Goal: Task Accomplishment & Management: Manage account settings

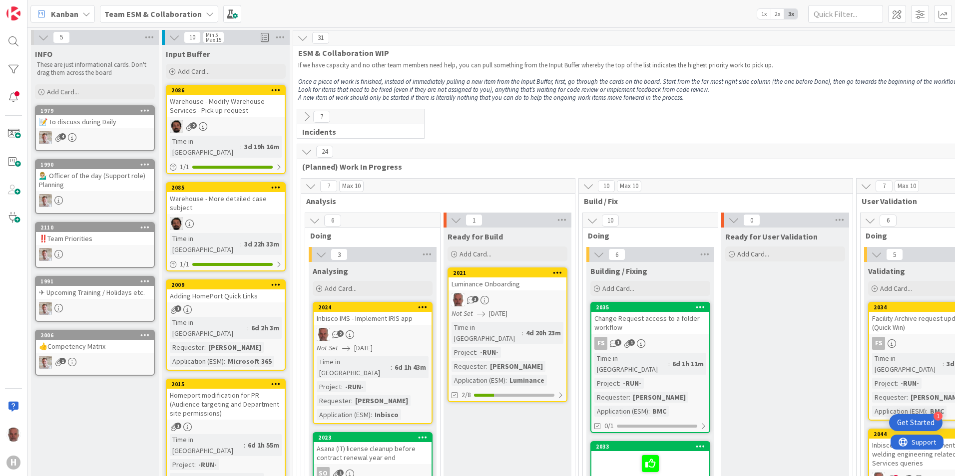
scroll to position [300, 87]
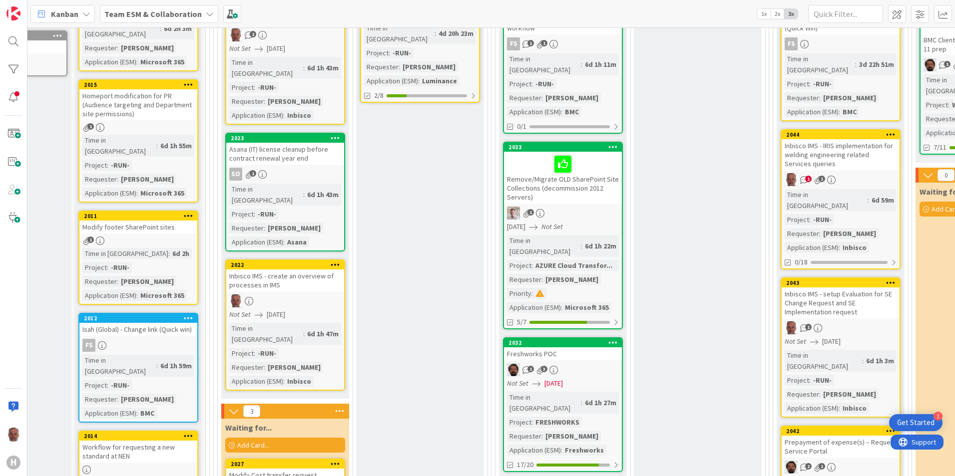
click at [158, 12] on b "Team ESM & Collaboration" at bounding box center [152, 14] width 97 height 10
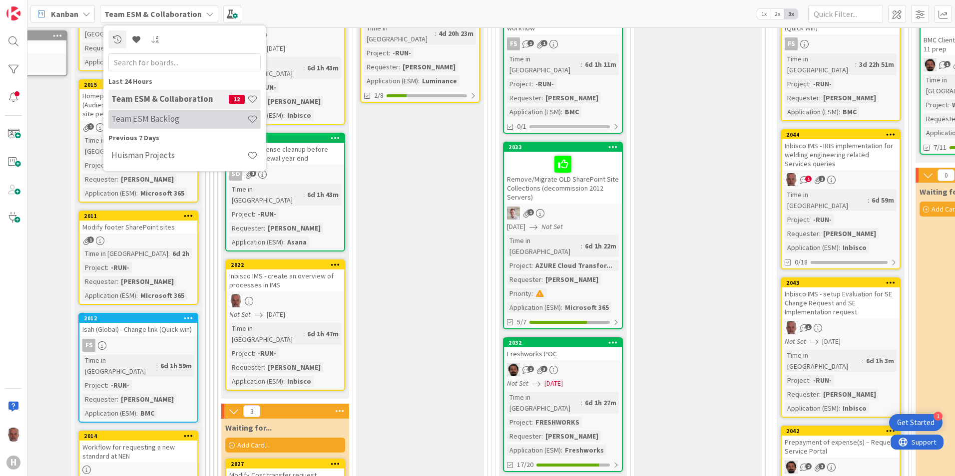
click at [162, 121] on h4 "Team ESM Backlog" at bounding box center [179, 119] width 136 height 10
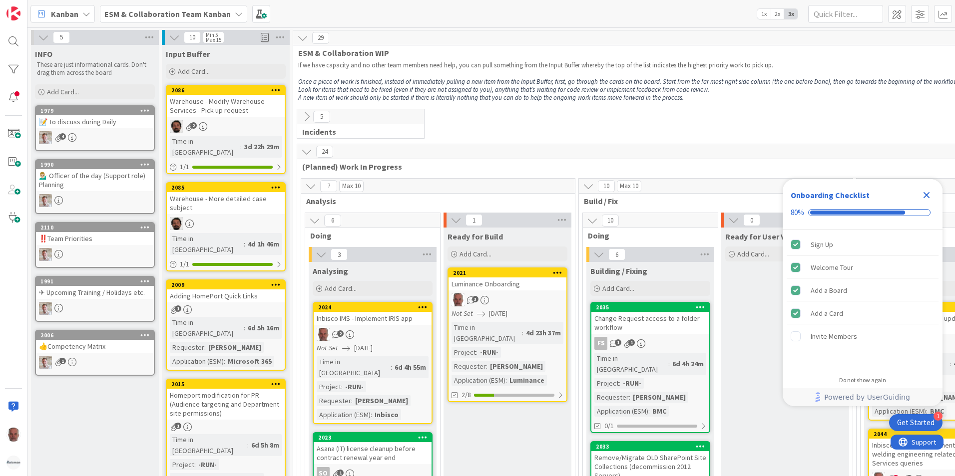
click at [86, 13] on icon at bounding box center [86, 14] width 8 height 8
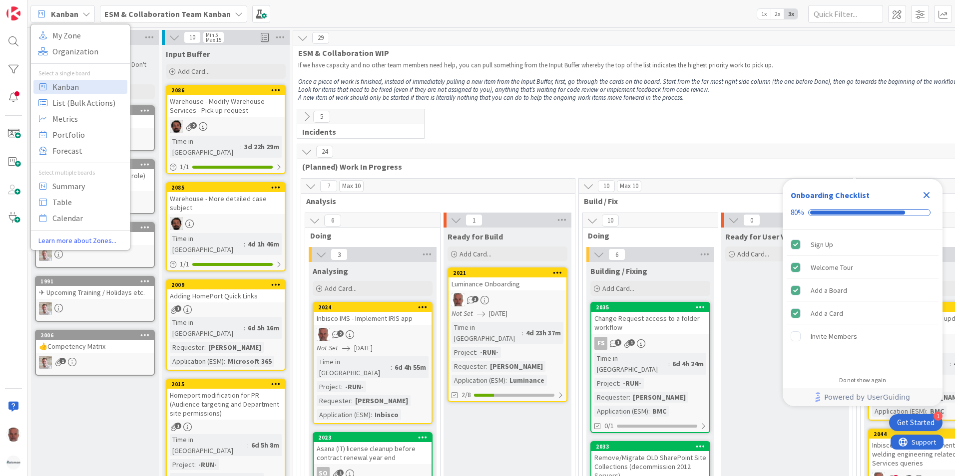
click at [197, 17] on b "ESM & Collaboration Team Kanban" at bounding box center [167, 14] width 126 height 10
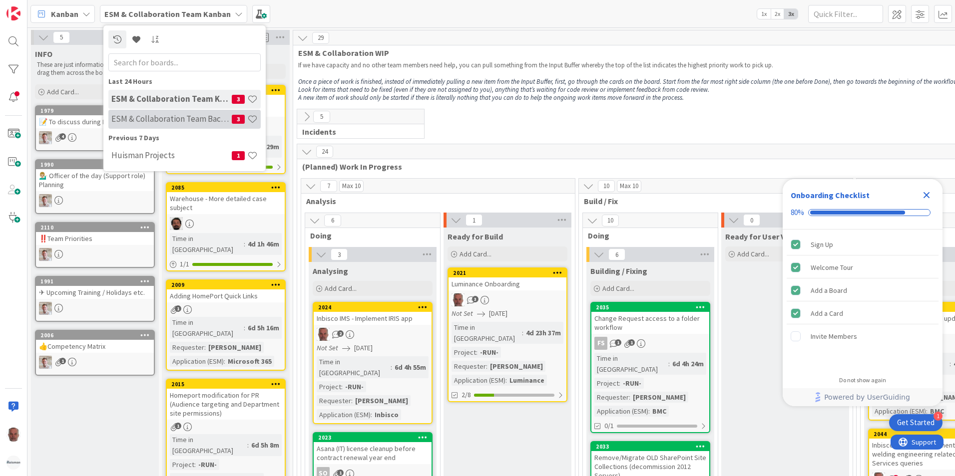
click at [174, 122] on h4 "ESM & Collaboration Team Backlog" at bounding box center [171, 119] width 120 height 10
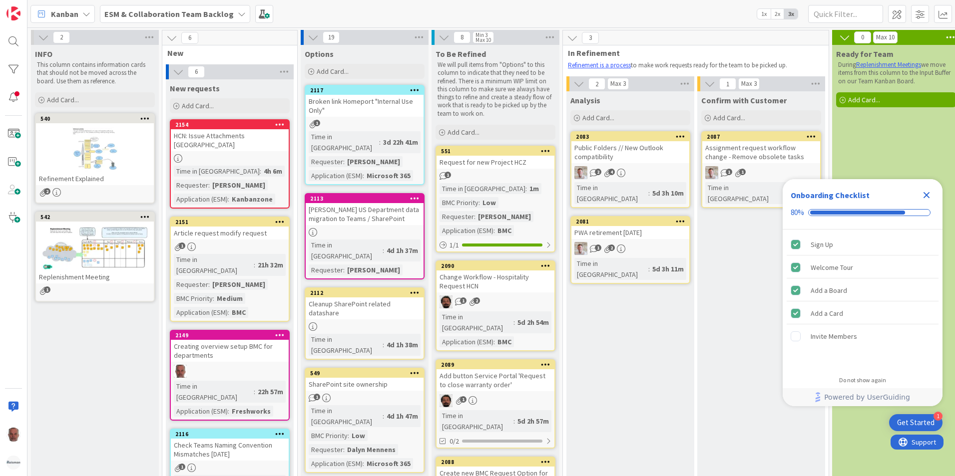
click at [210, 17] on b "ESM & Collaboration Team Backlog" at bounding box center [168, 14] width 129 height 10
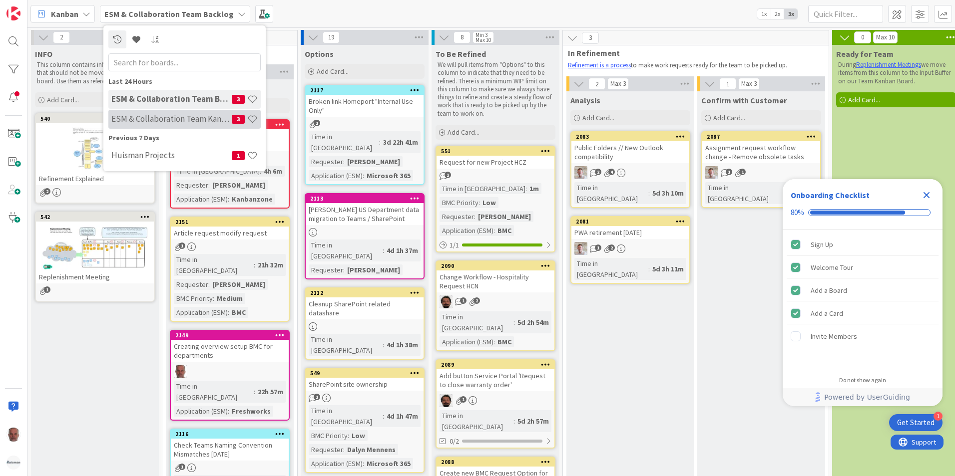
click at [165, 117] on h4 "ESM & Collaboration Team Kanban" at bounding box center [171, 119] width 120 height 10
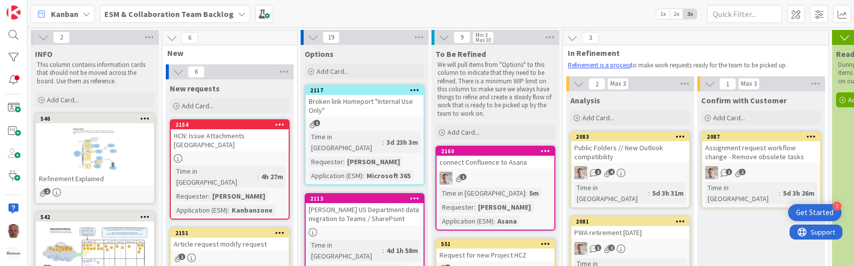
scroll to position [50, 0]
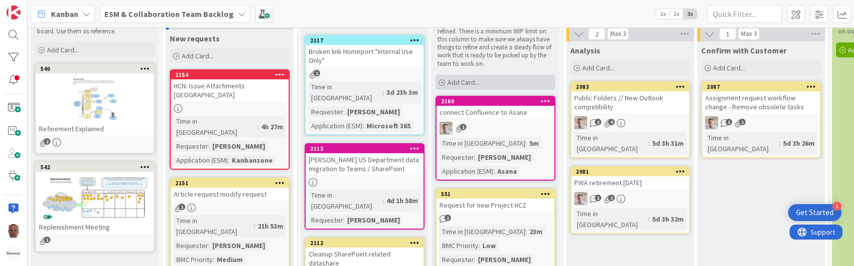
click at [460, 84] on span "Add Card..." at bounding box center [463, 82] width 32 height 9
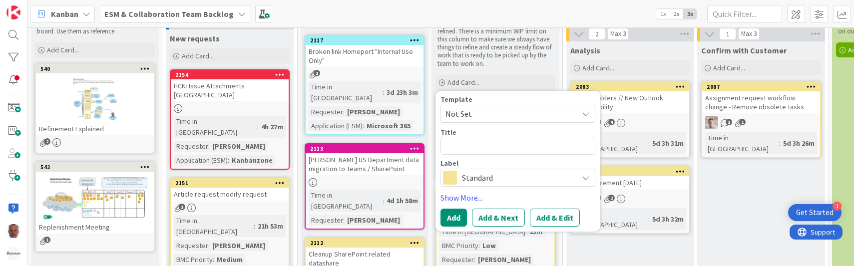
click at [502, 20] on div "Kanban ESM & Collaboration Team Backlog 1x 2x 3x" at bounding box center [440, 13] width 827 height 27
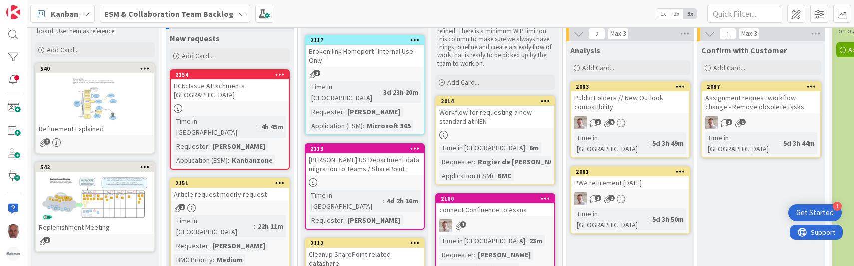
scroll to position [0, 0]
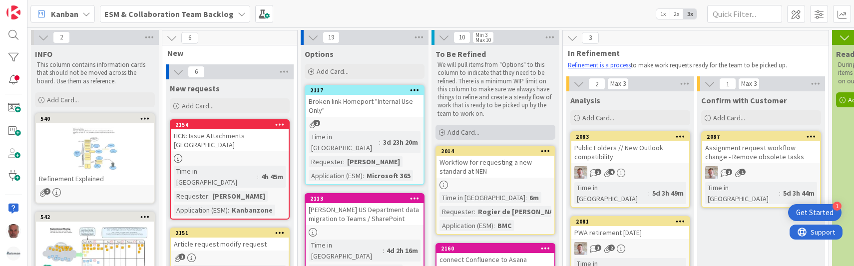
click at [461, 129] on span "Add Card..." at bounding box center [463, 132] width 32 height 9
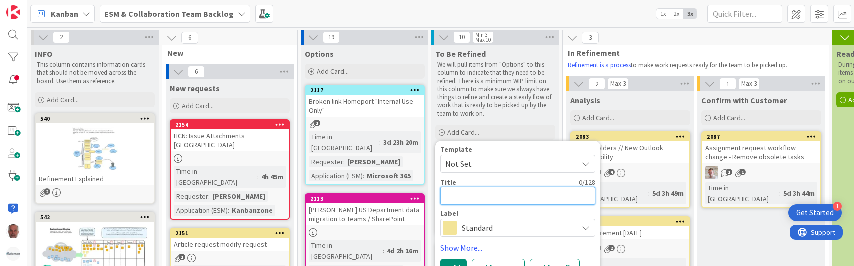
type textarea "x"
type textarea "A"
type textarea "x"
type textarea "Ad"
type textarea "x"
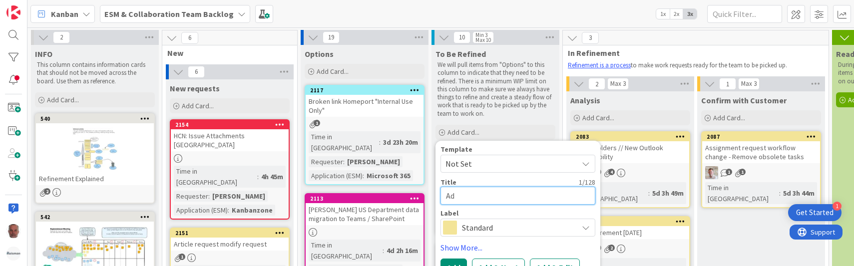
type textarea "Add"
type textarea "x"
type textarea "Addi"
type textarea "x"
type textarea "Addit"
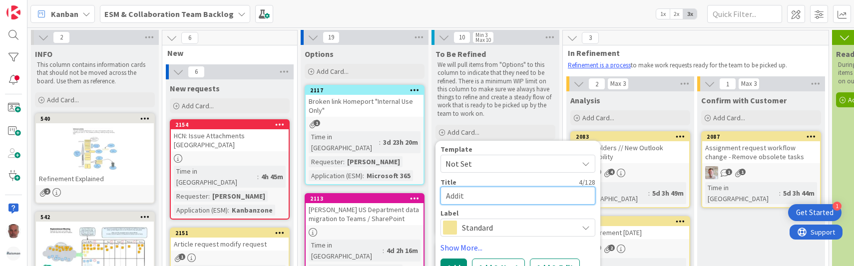
type textarea "x"
type textarea "Additi"
type textarea "x"
type textarea "Additio"
type textarea "x"
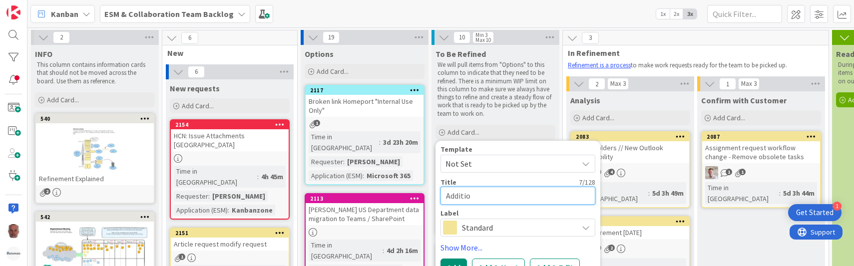
type textarea "Addition"
type textarea "x"
type textarea "Additiona"
type textarea "x"
type textarea "Additional"
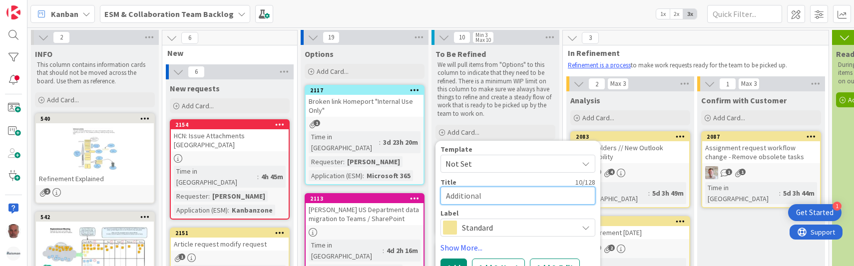
type textarea "x"
type textarea "Additional"
type textarea "x"
type textarea "Additional d"
type textarea "x"
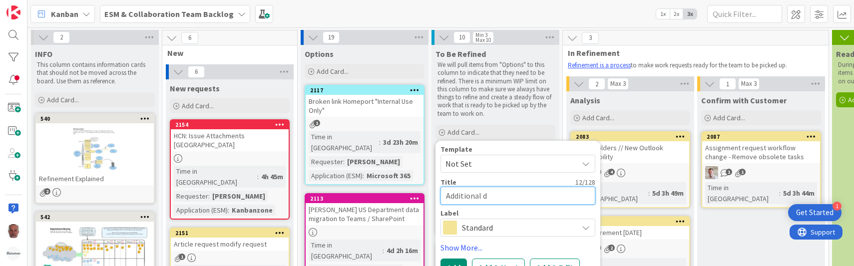
type textarea "Additional da"
type textarea "x"
type textarea "Additional dat"
type textarea "x"
type textarea "Additional date"
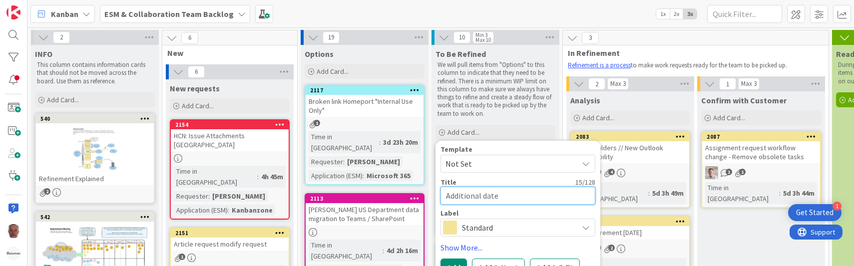
type textarea "x"
type textarea "Additional dat"
type textarea "x"
type textarea "Additional data"
type textarea "x"
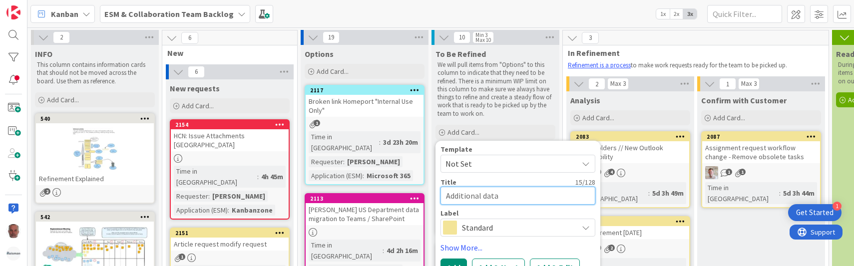
type textarea "Additional data"
click at [443, 196] on textarea "Additional data" at bounding box center [517, 196] width 155 height 18
click at [521, 194] on textarea "Additional data" at bounding box center [517, 196] width 155 height 18
type textarea "x"
type textarea "Additional data w"
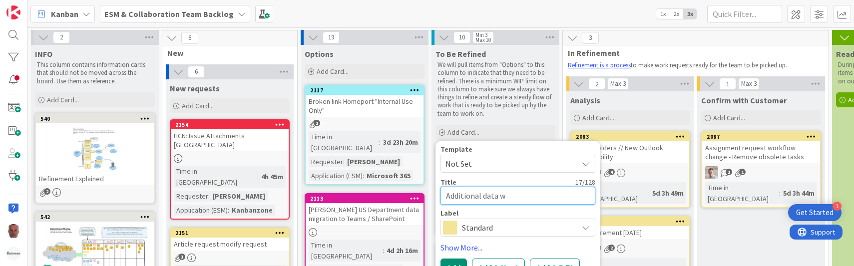
type textarea "x"
type textarea "Additional data we"
type textarea "x"
type textarea "Additional data web"
type textarea "x"
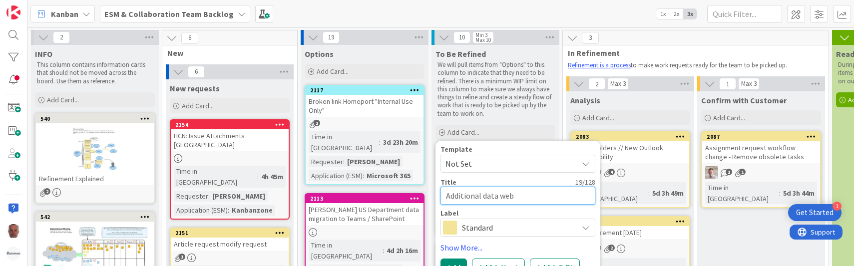
type textarea "Additional data web"
type textarea "x"
type textarea "Additional data web a"
type textarea "x"
type textarea "Additional data web"
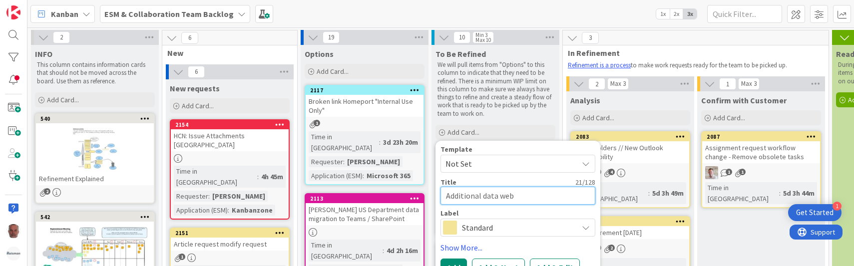
type textarea "x"
type textarea "Additional data web A"
type textarea "x"
type textarea "Additional data web AP"
type textarea "x"
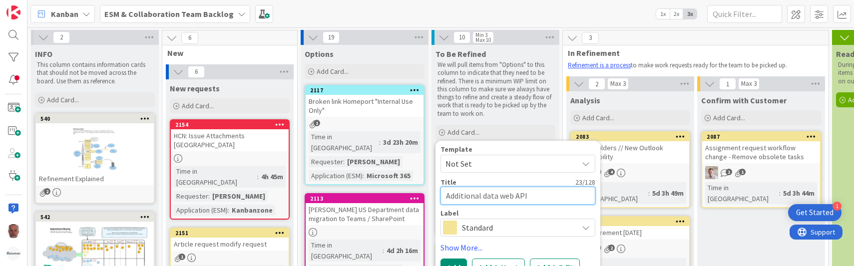
type textarea "Additional data web API"
click at [579, 227] on div "Standard" at bounding box center [517, 228] width 155 height 18
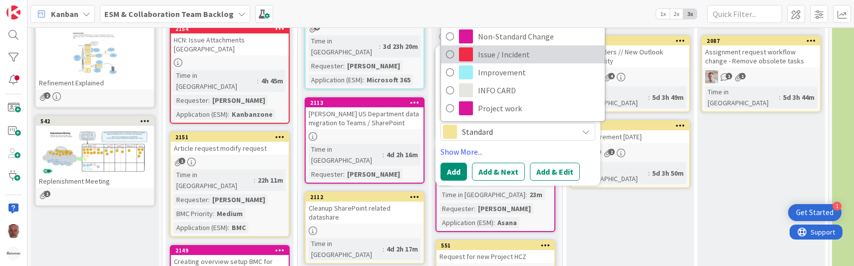
scroll to position [100, 0]
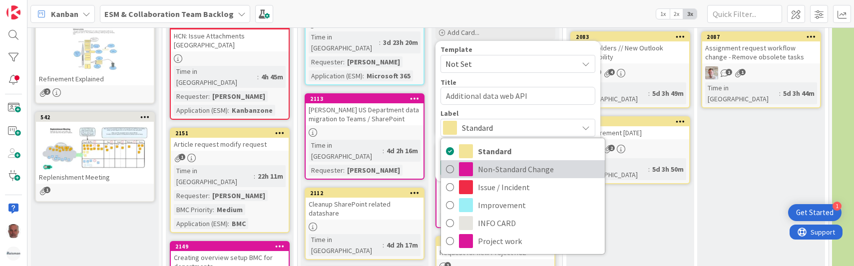
click at [524, 171] on span "Non-Standard Change" at bounding box center [539, 169] width 122 height 15
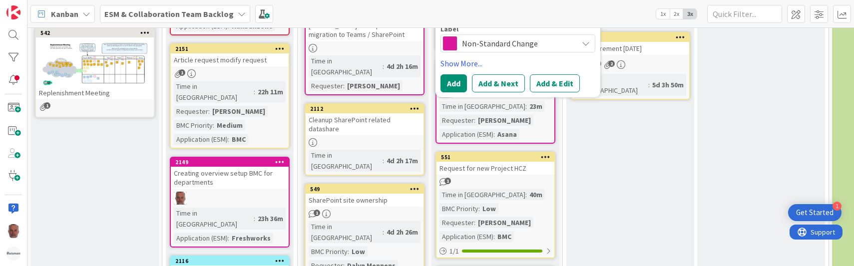
scroll to position [200, 0]
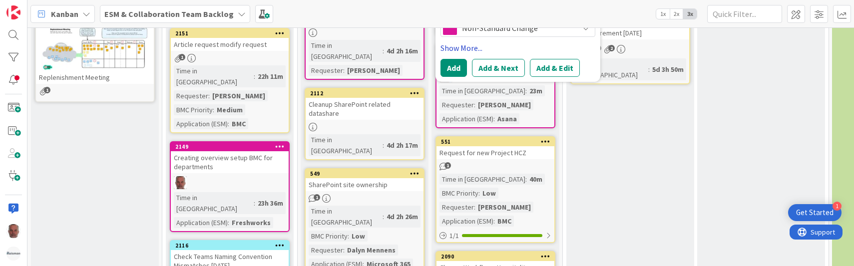
click at [463, 47] on link "Show More..." at bounding box center [517, 48] width 155 height 12
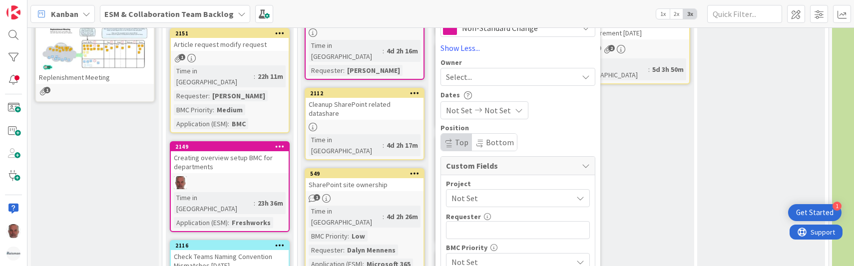
click at [529, 76] on div "Select..." at bounding box center [512, 77] width 132 height 12
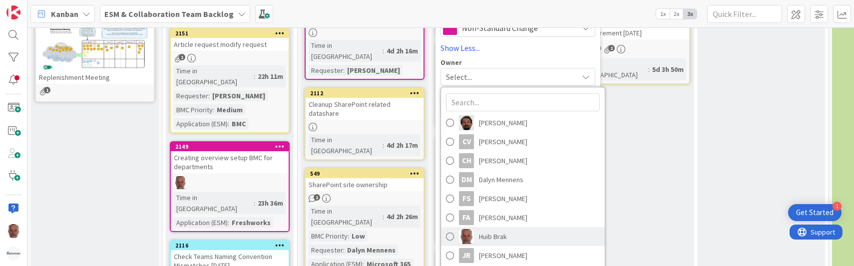
click at [495, 237] on span "Huib Brak" at bounding box center [493, 236] width 28 height 15
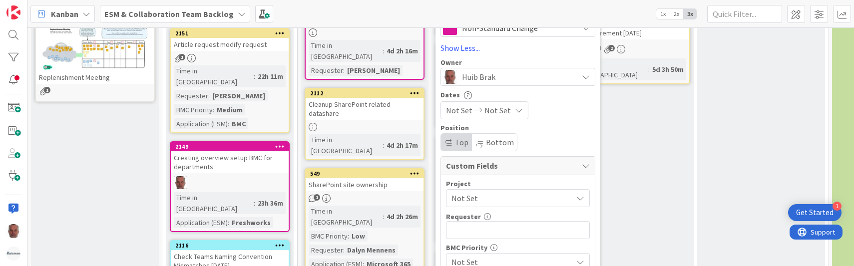
click at [507, 197] on span "Not Set" at bounding box center [509, 198] width 116 height 14
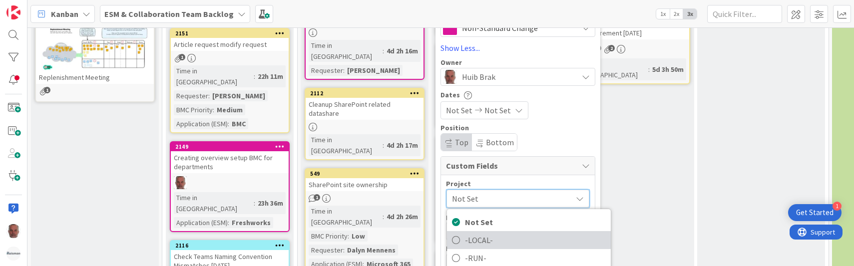
scroll to position [50, 0]
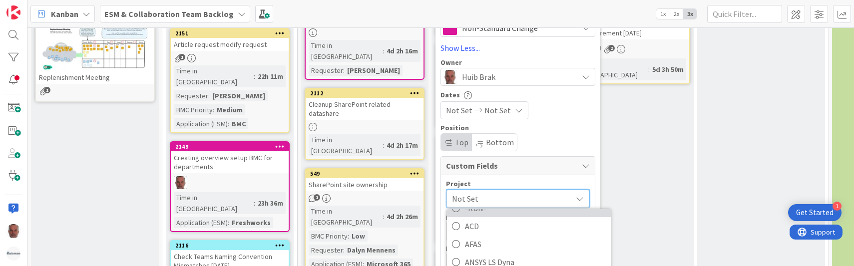
click at [484, 211] on span "-RUN-" at bounding box center [535, 208] width 141 height 15
type textarea "x"
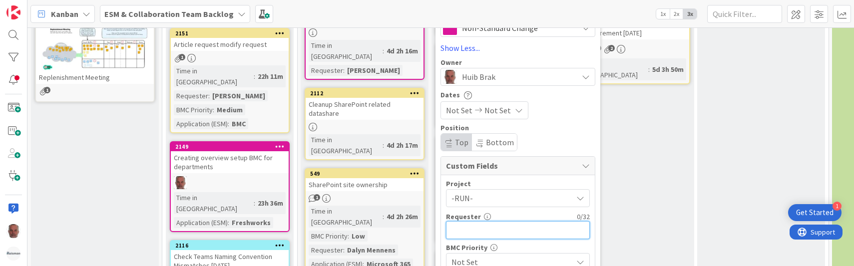
click at [534, 229] on input "text" at bounding box center [518, 230] width 144 height 18
click at [565, 120] on div "Template Not Set Title 23 / 128 Additional data web API Label Non-Standard Chan…" at bounding box center [517, 139] width 155 height 386
click at [480, 230] on input "text" at bounding box center [518, 230] width 144 height 18
paste input "[PERSON_NAME]"
type input "[PERSON_NAME]"
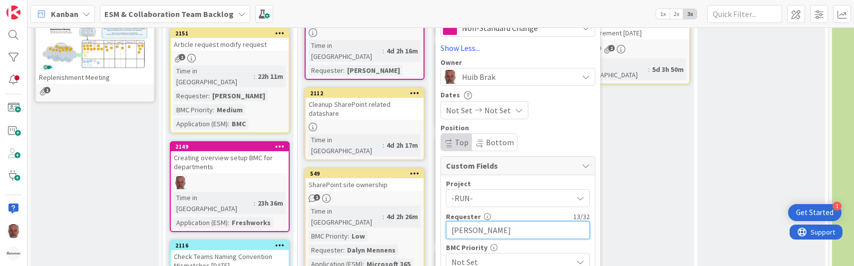
type textarea "x"
click at [507, 233] on input "[PERSON_NAME]" at bounding box center [518, 230] width 144 height 18
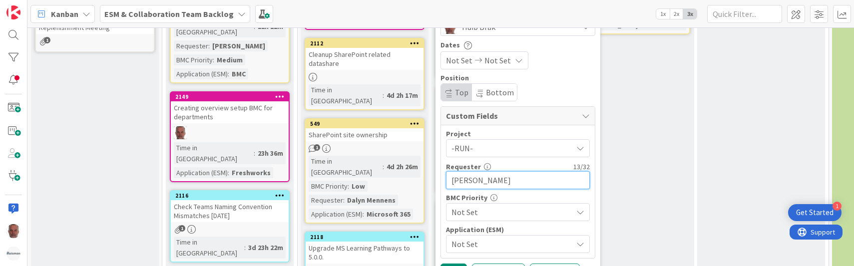
type input "[PERSON_NAME]"
click at [510, 212] on span "Not Set" at bounding box center [509, 212] width 116 height 14
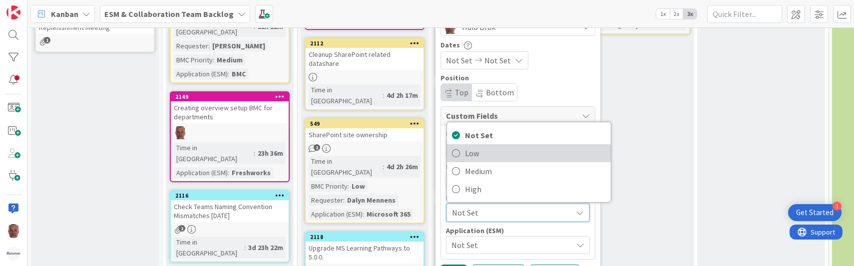
click at [454, 153] on icon at bounding box center [456, 153] width 8 height 15
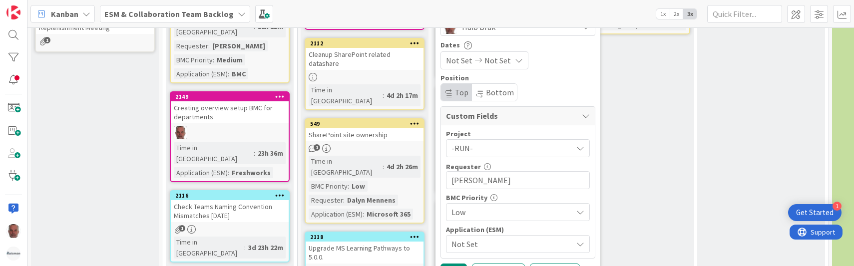
click at [494, 245] on span "Not Set" at bounding box center [509, 244] width 116 height 14
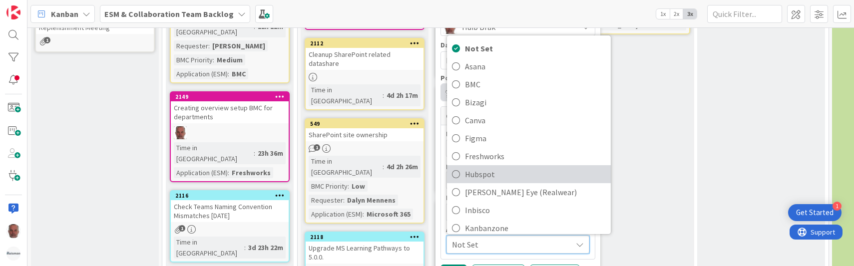
scroll to position [50, 0]
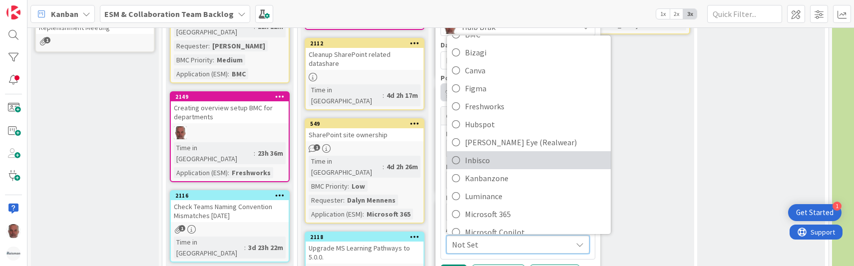
click at [482, 163] on span "Inbisco" at bounding box center [535, 160] width 141 height 15
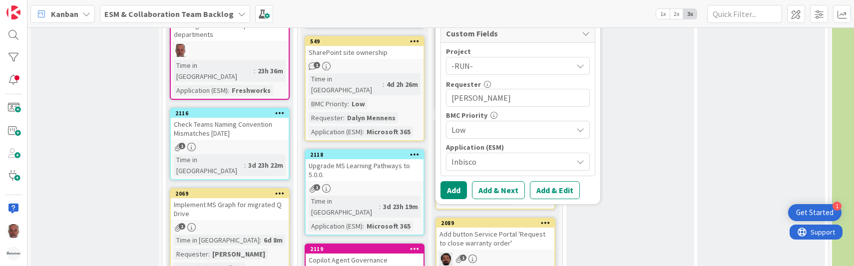
scroll to position [350, 0]
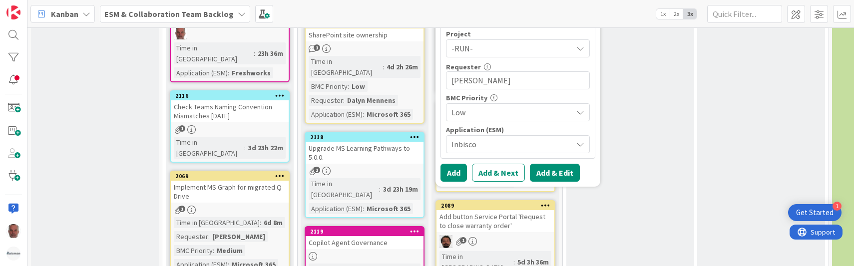
click at [544, 173] on button "Add & Edit" at bounding box center [555, 173] width 50 height 18
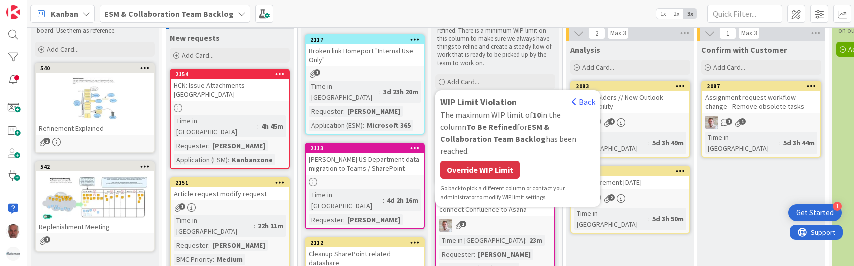
scroll to position [50, 0]
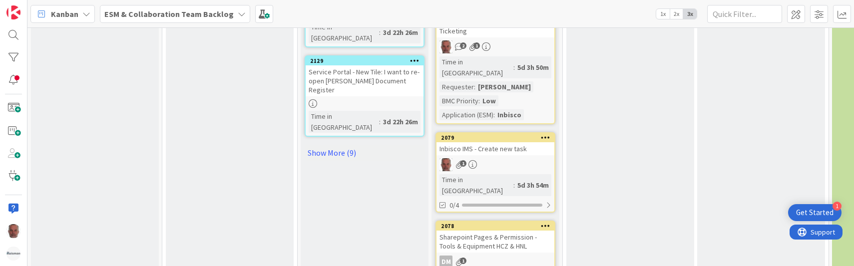
scroll to position [864, 0]
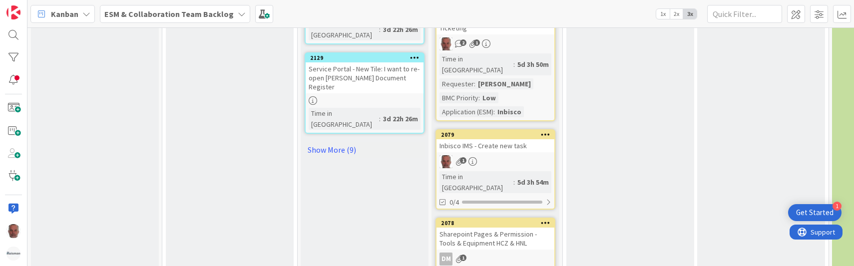
type textarea "x"
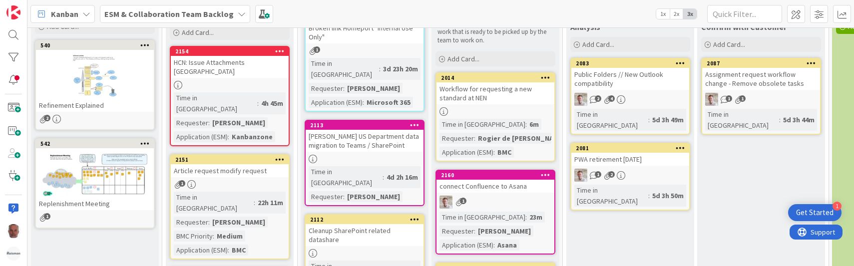
scroll to position [0, 0]
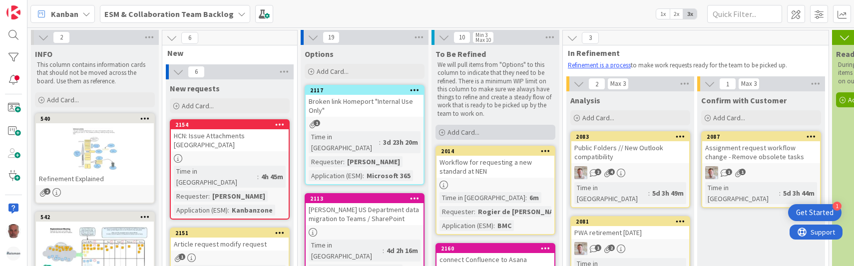
click at [464, 132] on span "Add Card..." at bounding box center [463, 132] width 32 height 9
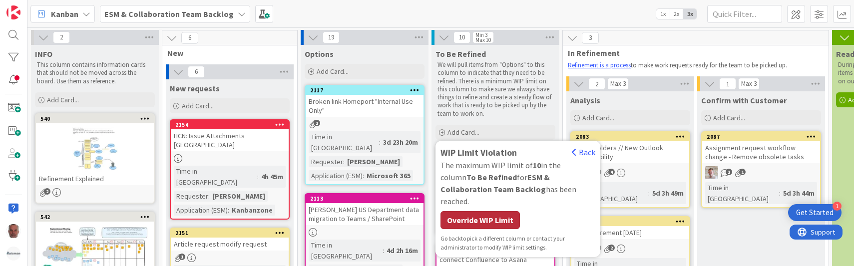
click at [476, 211] on div "Override WIP Limit" at bounding box center [479, 220] width 79 height 18
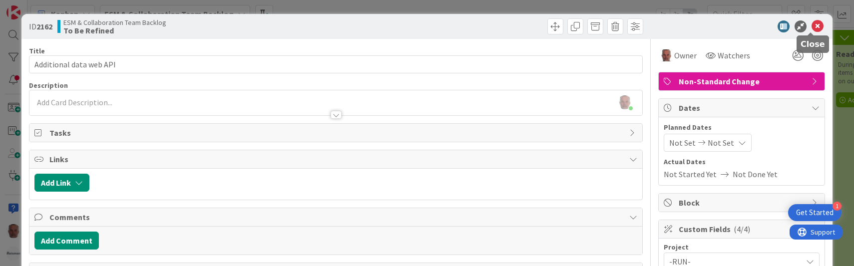
click at [812, 23] on icon at bounding box center [818, 26] width 12 height 12
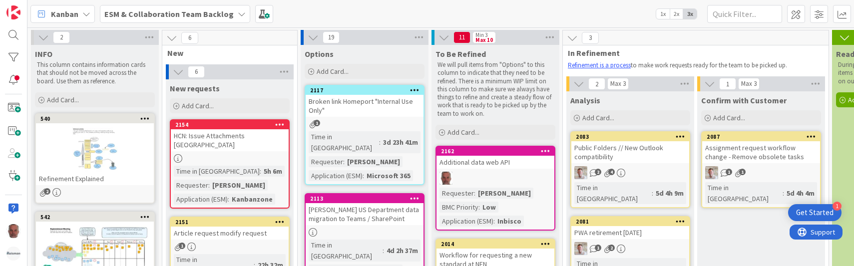
click at [458, 37] on span "11" at bounding box center [461, 37] width 17 height 12
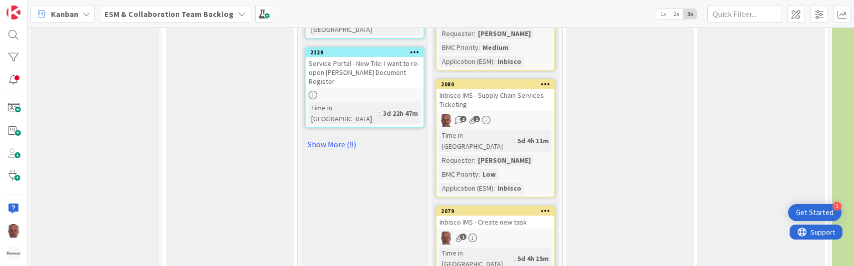
scroll to position [879, 0]
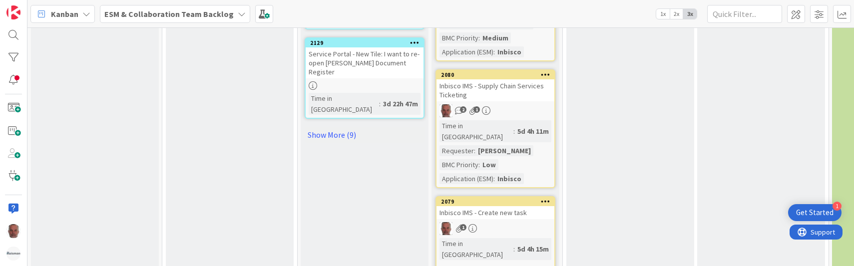
click at [503, 206] on div "Inbisco IMS - Create new task" at bounding box center [495, 212] width 118 height 13
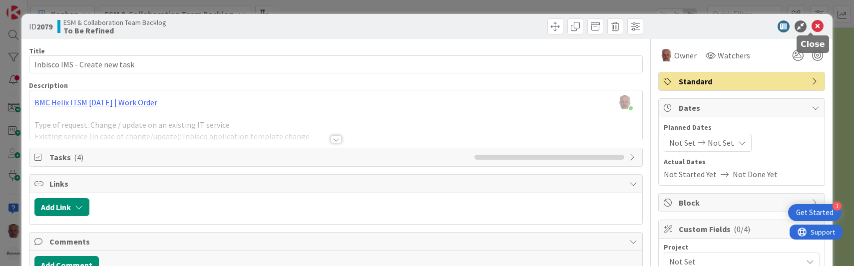
click at [812, 25] on icon at bounding box center [818, 26] width 12 height 12
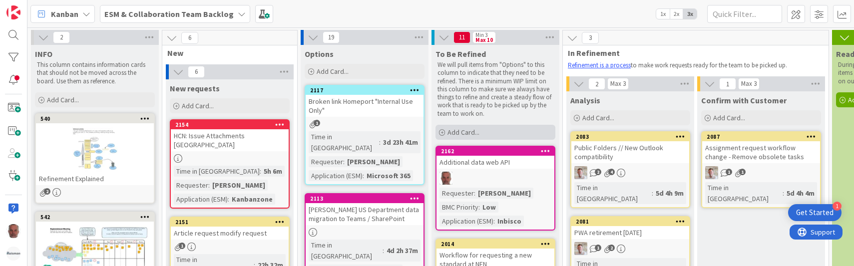
scroll to position [50, 0]
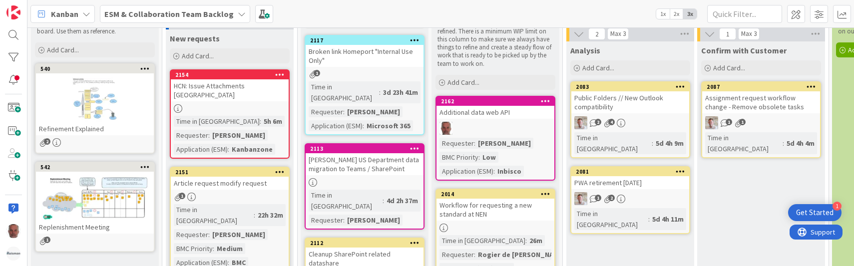
click at [504, 112] on div "Additional data web API" at bounding box center [495, 112] width 118 height 13
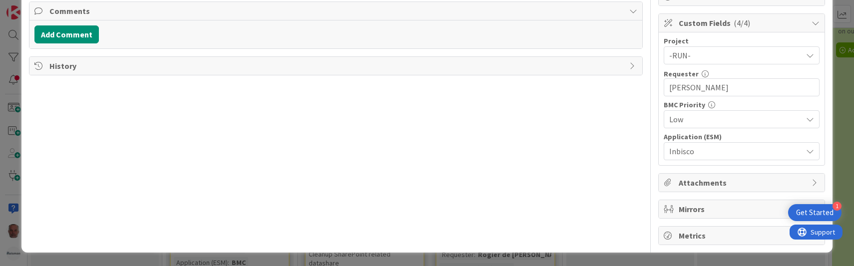
scroll to position [207, 0]
click at [688, 205] on span "Mirrors" at bounding box center [743, 209] width 128 height 12
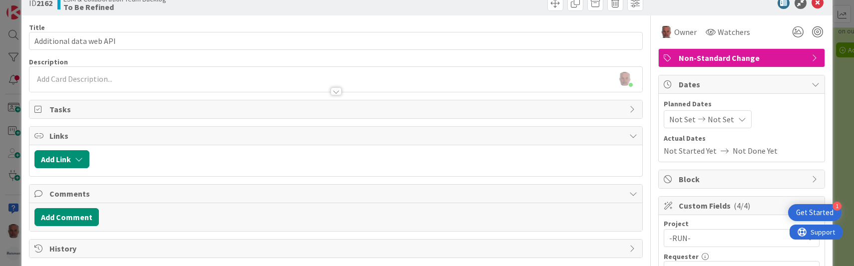
scroll to position [22, 0]
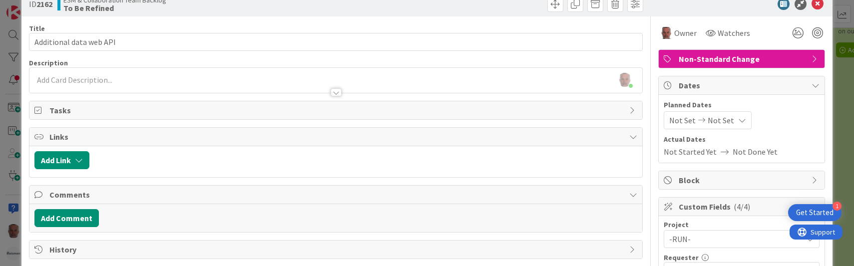
click at [761, 28] on div "Owner Watchers" at bounding box center [741, 33] width 167 height 18
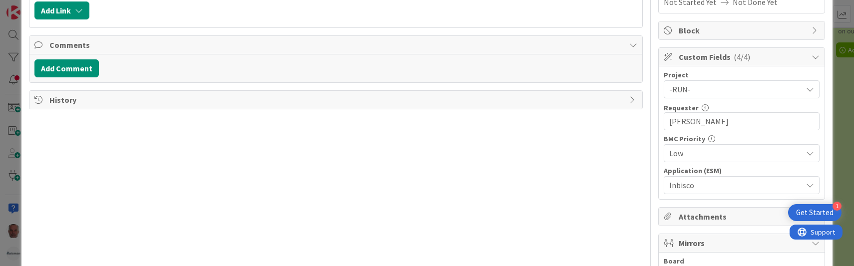
scroll to position [222, 0]
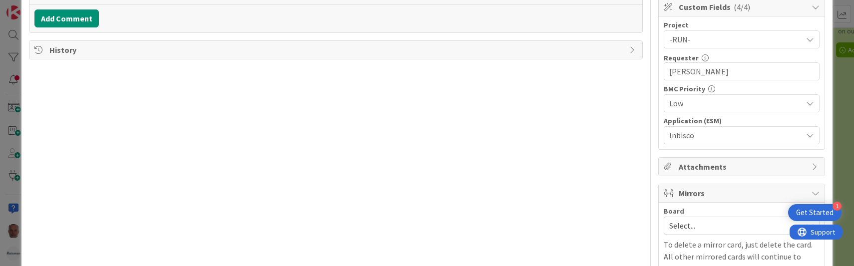
click at [761, 165] on span "Attachments" at bounding box center [743, 167] width 128 height 12
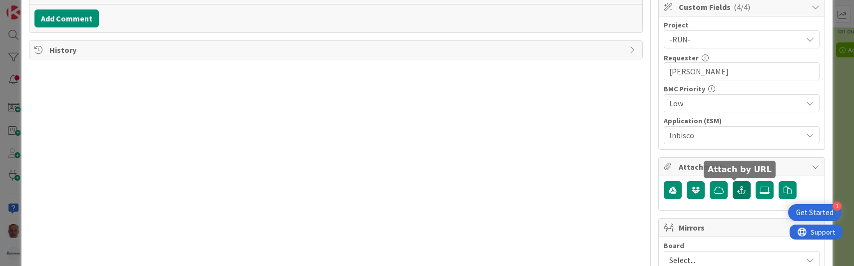
click at [737, 191] on icon "button" at bounding box center [741, 190] width 9 height 8
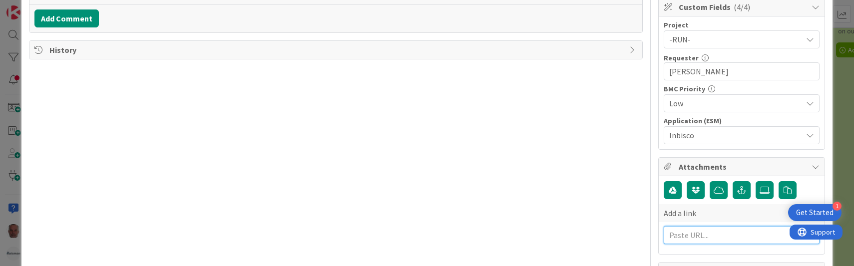
click at [682, 234] on input "text" at bounding box center [742, 235] width 156 height 18
paste input "https://huisman-smartit.onbmc.com/smartit/app/#/workorder/AGGEFRDUJONBTASSYS2FS…"
type input "https://huisman-smartit.onbmc.com/smartit/app/#/workorder/AGGEFRDUJONBTASSYS2FS…"
click at [561, 232] on div "Title 23 / 128 Additional data web API Description Huib Brak just joined Owner …" at bounding box center [336, 123] width 614 height 612
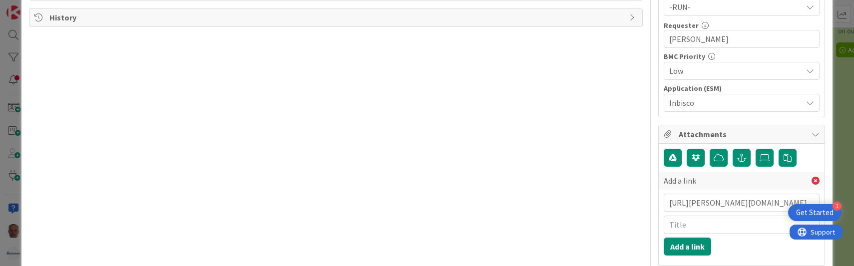
scroll to position [272, 0]
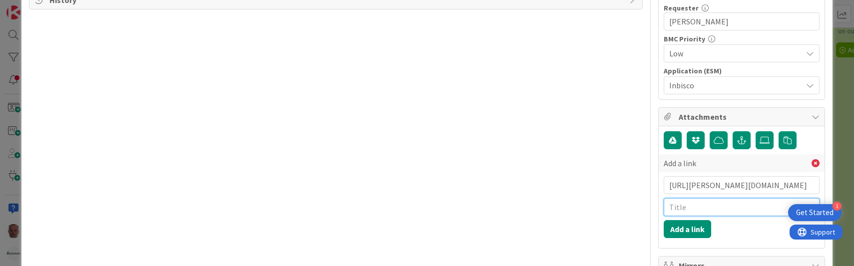
click at [688, 207] on input "text" at bounding box center [742, 207] width 156 height 18
click at [599, 102] on div "Title 23 / 128 Additional data web API Description Huib Brak just joined Owner …" at bounding box center [336, 73] width 614 height 612
click at [718, 208] on input "text" at bounding box center [742, 207] width 156 height 18
type input "WO BMC"
click at [683, 227] on button "Add a link" at bounding box center [687, 229] width 47 height 18
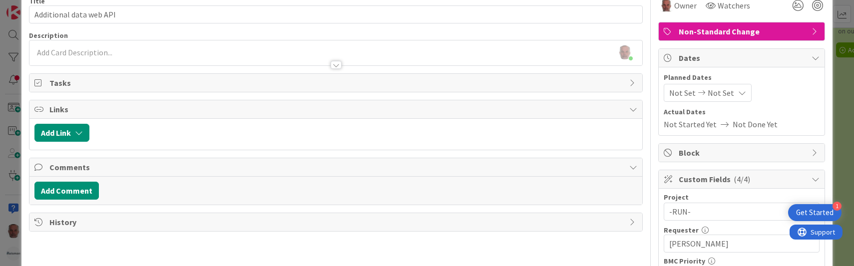
scroll to position [0, 0]
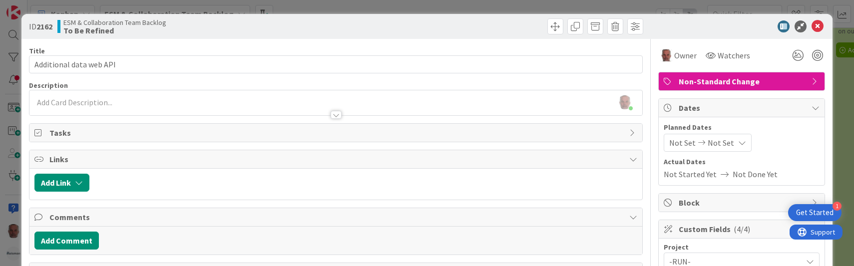
click at [282, 20] on div "ESM & Collaboration Team Backlog To Be Refined" at bounding box center [195, 26] width 276 height 16
click at [47, 101] on div "Huib Brak just joined" at bounding box center [335, 102] width 613 height 25
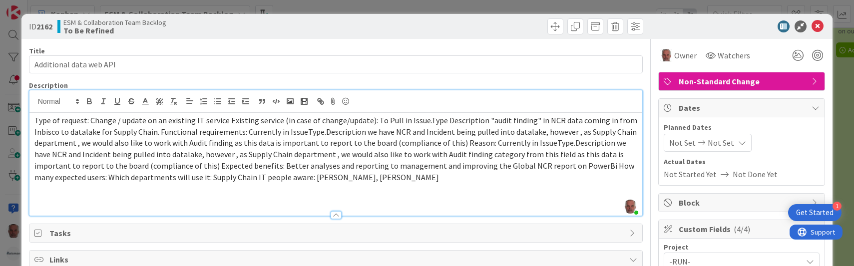
click at [203, 177] on span "Type of request: Change / update on an existing IT service Existing service (in…" at bounding box center [336, 148] width 604 height 67
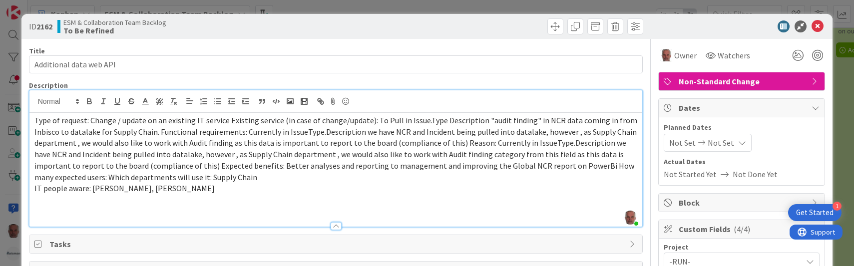
click at [55, 175] on span "Type of request: Change / update on an existing IT service Existing service (in…" at bounding box center [336, 148] width 604 height 67
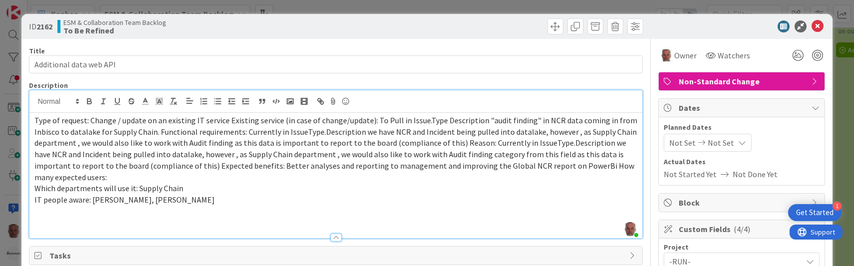
click at [557, 167] on span "Type of request: Change / update on an existing IT service Existing service (in…" at bounding box center [336, 148] width 604 height 67
click at [176, 165] on span "Type of request: Change / update on an existing IT service Existing service (in…" at bounding box center [336, 142] width 604 height 55
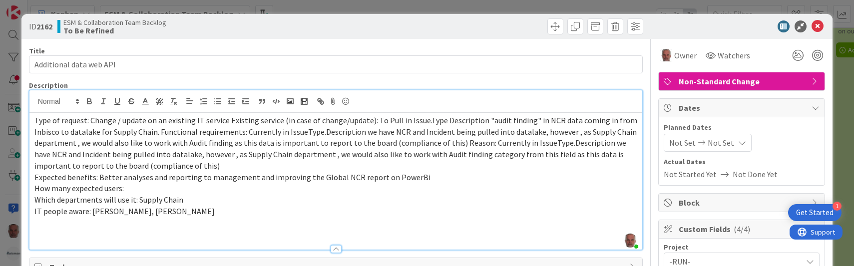
click at [320, 130] on span "Type of request: Change / update on an existing IT service Existing service (in…" at bounding box center [336, 142] width 604 height 55
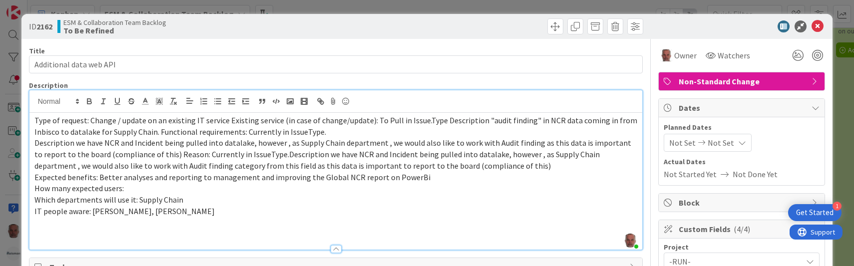
click at [227, 121] on span "Type of request: Change / update on an existing IT service Existing service (in…" at bounding box center [336, 125] width 604 height 21
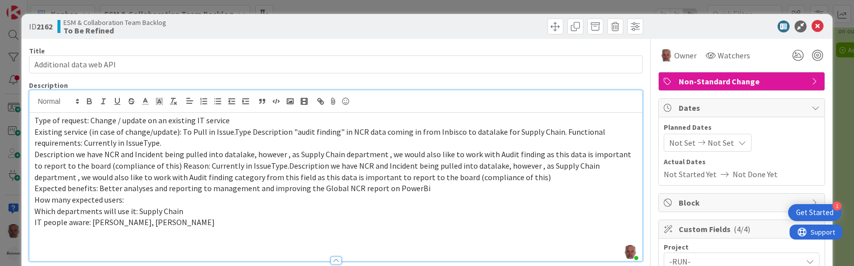
click at [554, 131] on span "Existing service (in case of change/update): To Pull in Issue.Type Description …" at bounding box center [320, 137] width 572 height 21
click at [200, 144] on p "Functional requirements: Currently in IssueType." at bounding box center [335, 142] width 603 height 11
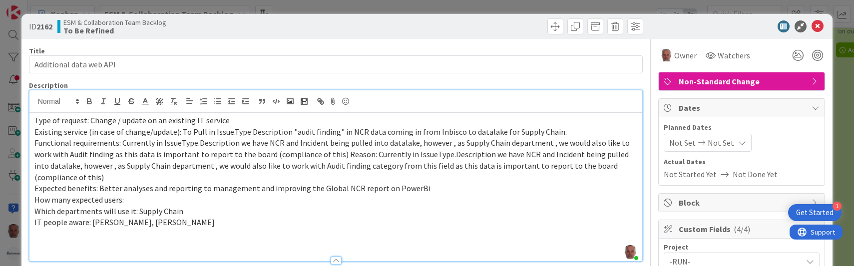
click at [337, 155] on span "Functional requirements: Currently in IssueType.Description we have NCR and Inc…" at bounding box center [332, 160] width 597 height 44
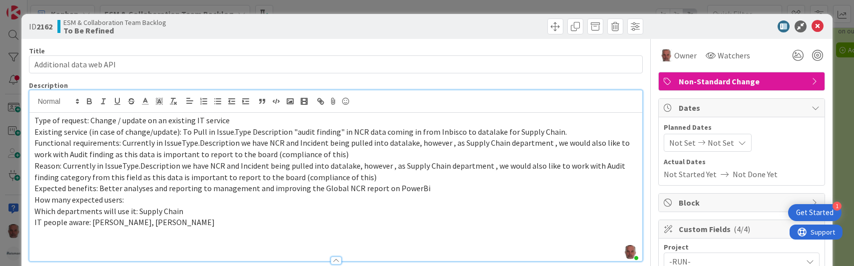
click at [394, 50] on div "Title 23 / 128" at bounding box center [336, 50] width 614 height 9
click at [815, 24] on icon at bounding box center [818, 26] width 12 height 12
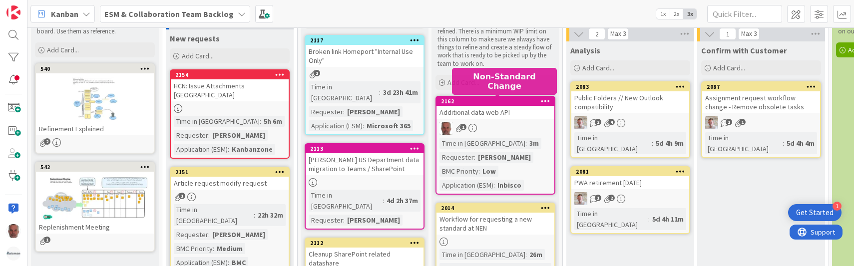
click at [498, 101] on div "2162" at bounding box center [497, 101] width 113 height 7
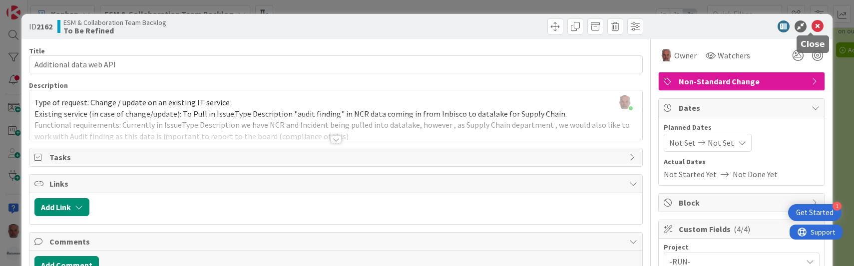
click at [812, 28] on icon at bounding box center [818, 26] width 12 height 12
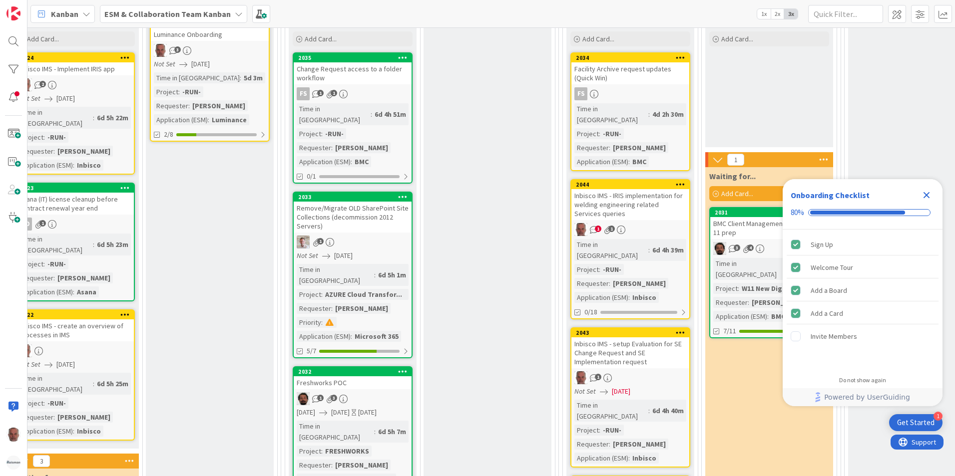
scroll to position [300, 298]
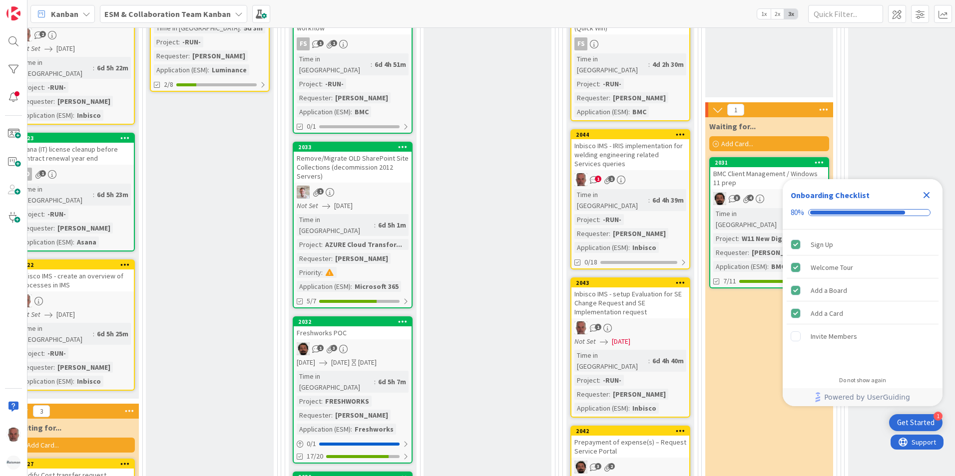
click at [653, 288] on div "Inbisco IMS - setup Evaluation for SE Change Request and SE Implementation requ…" at bounding box center [630, 303] width 118 height 31
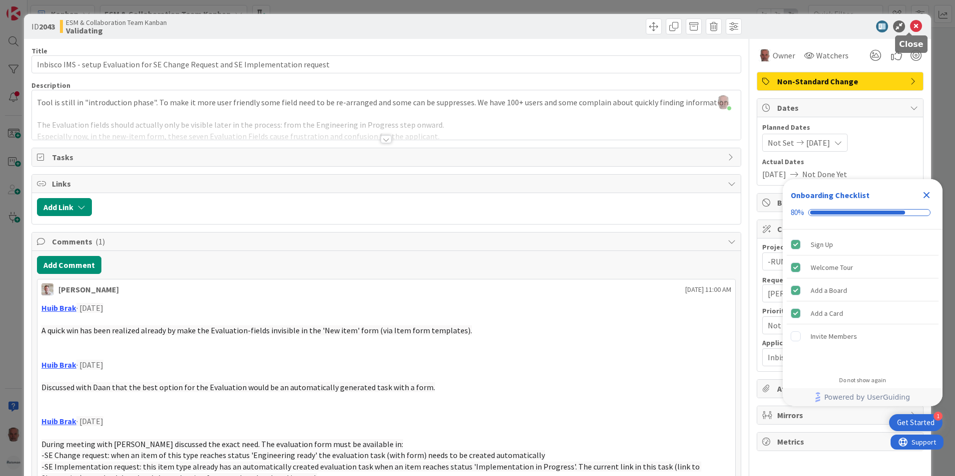
click at [910, 25] on icon at bounding box center [916, 26] width 12 height 12
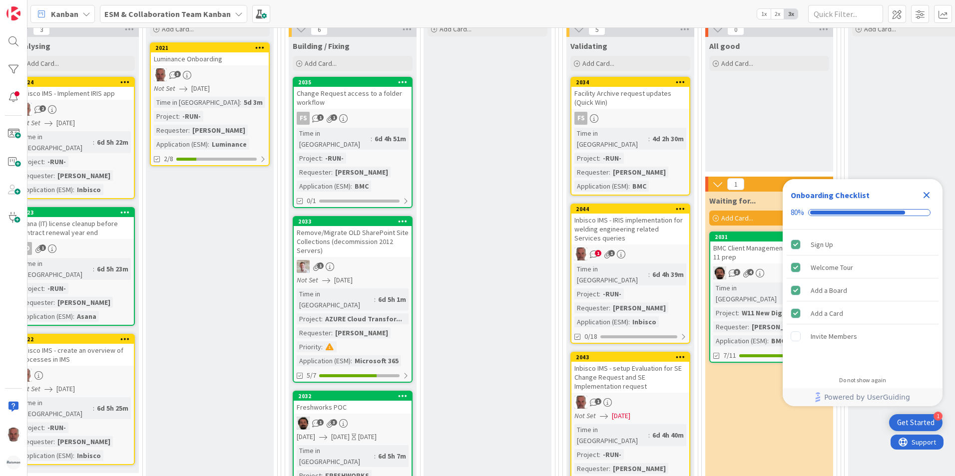
scroll to position [250, 298]
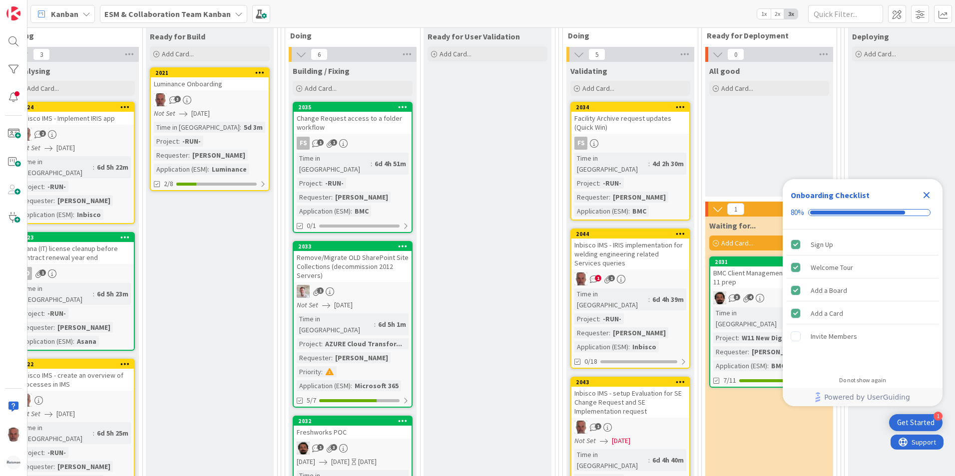
scroll to position [56, 298]
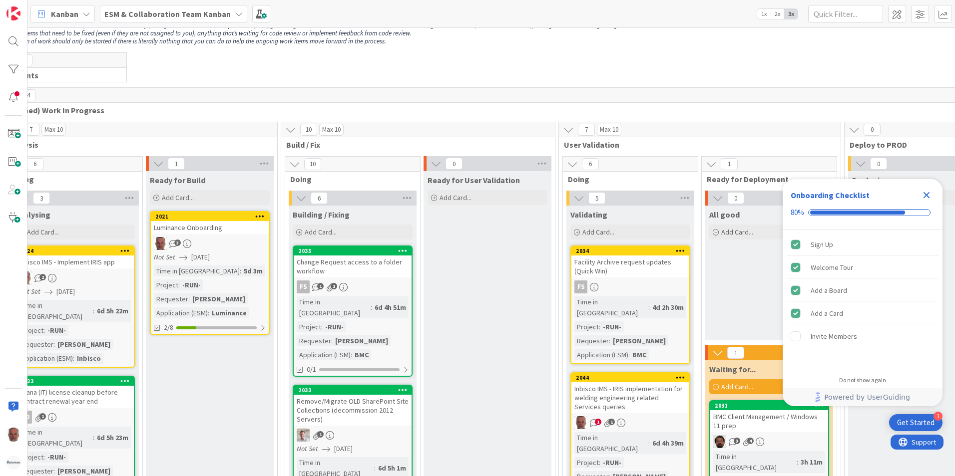
click at [146, 14] on b "ESM & Collaboration Team Kanban" at bounding box center [167, 14] width 126 height 10
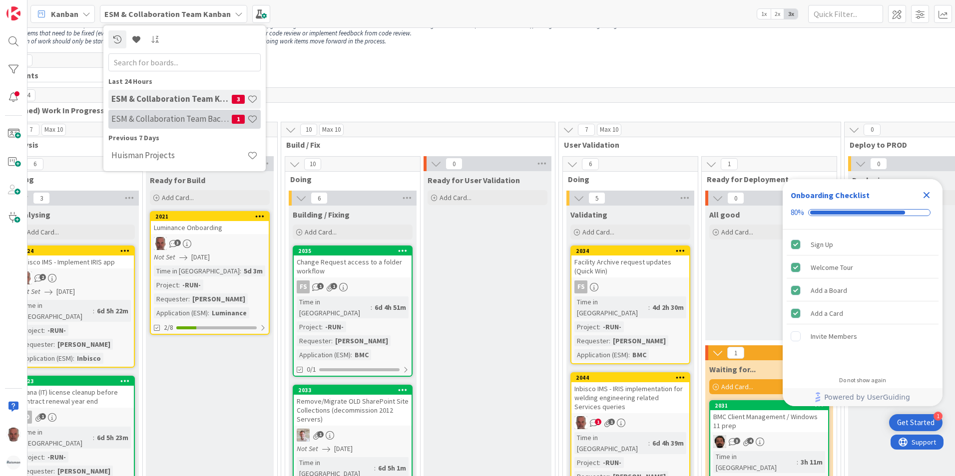
click at [165, 118] on h4 "ESM & Collaboration Team Backlog" at bounding box center [171, 119] width 120 height 10
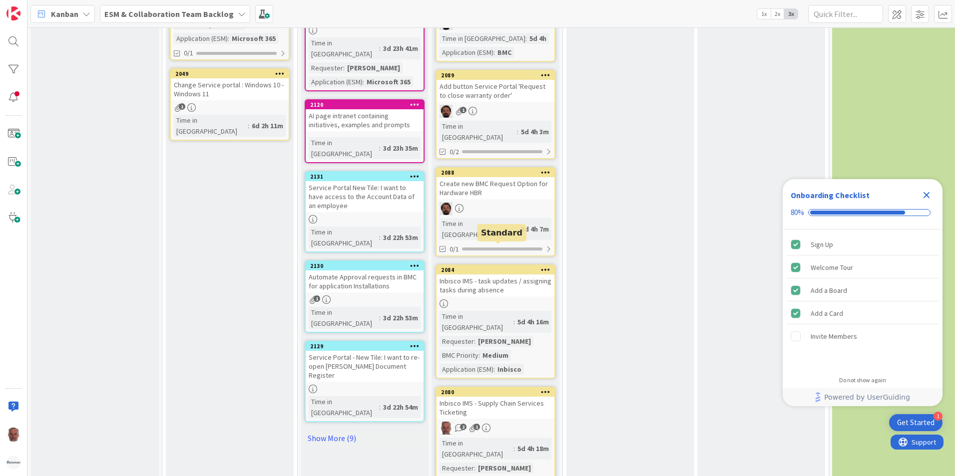
scroll to position [683, 0]
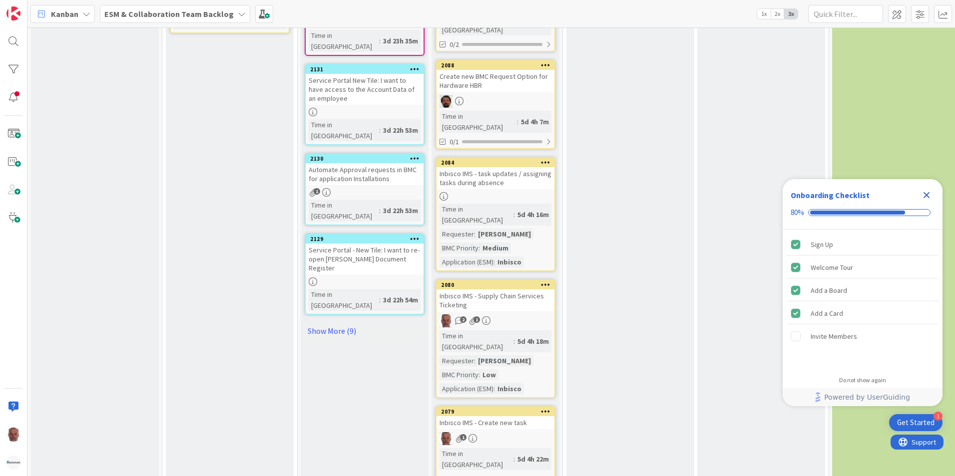
click at [501, 417] on div "Inbisco IMS - Create new task" at bounding box center [495, 423] width 118 height 13
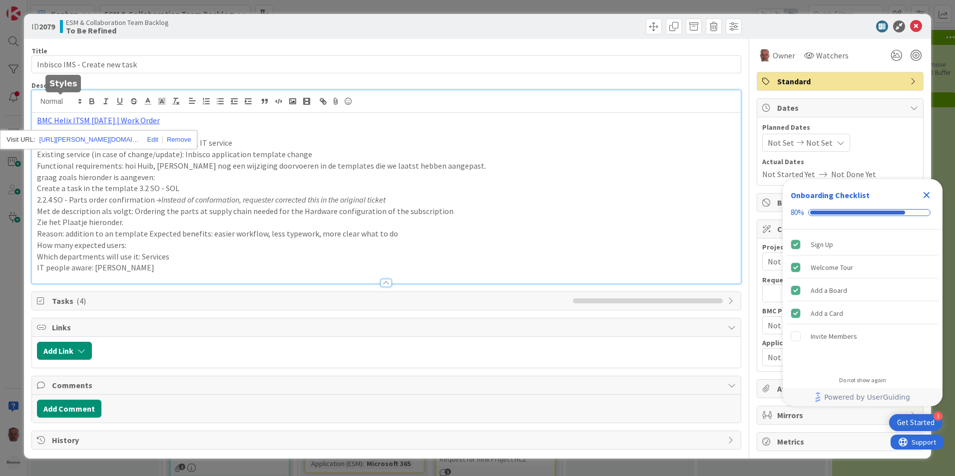
scroll to position [683, 0]
click at [214, 242] on p "How many expected users:" at bounding box center [386, 245] width 699 height 11
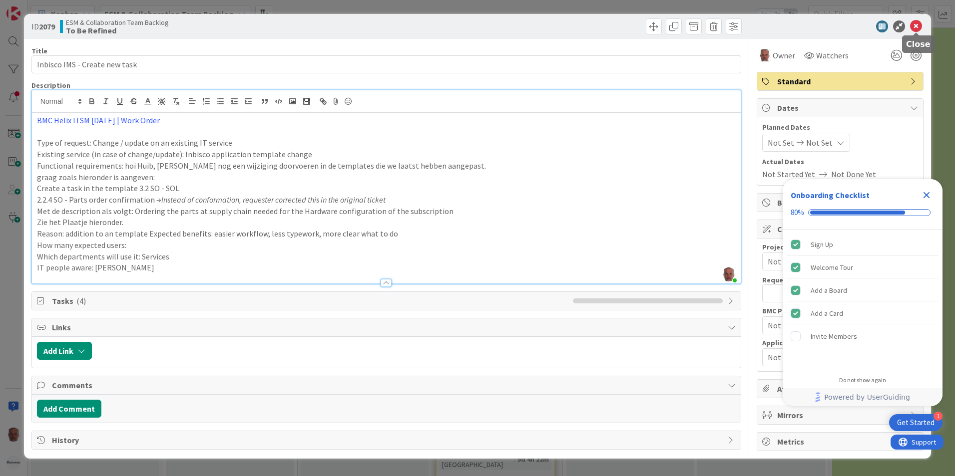
click at [916, 25] on icon at bounding box center [916, 26] width 12 height 12
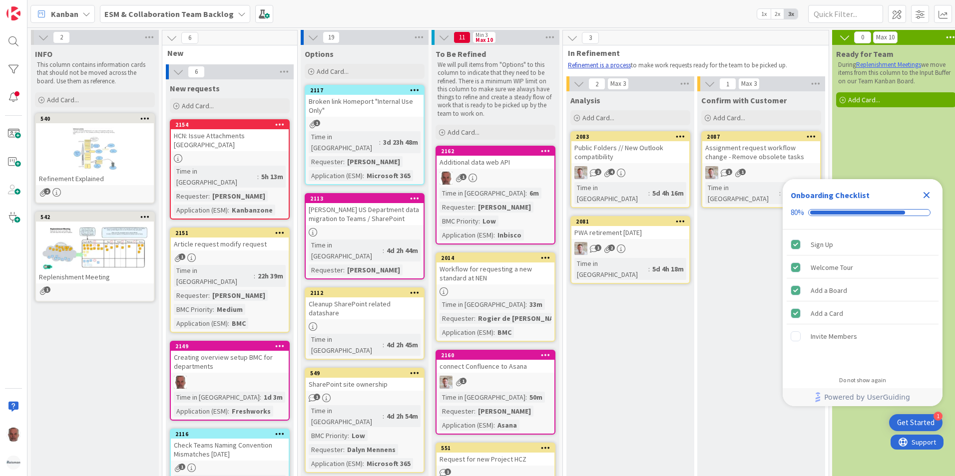
click at [595, 64] on link "Refinement is a process" at bounding box center [599, 65] width 63 height 8
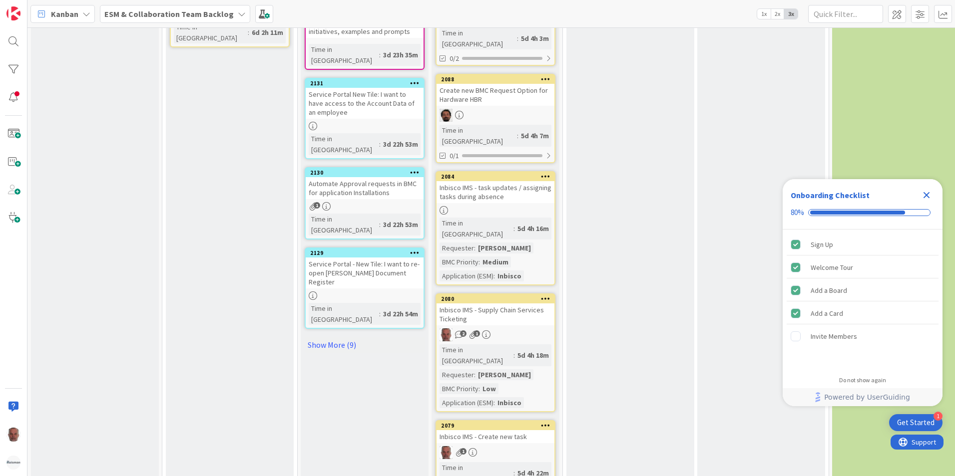
scroll to position [683, 0]
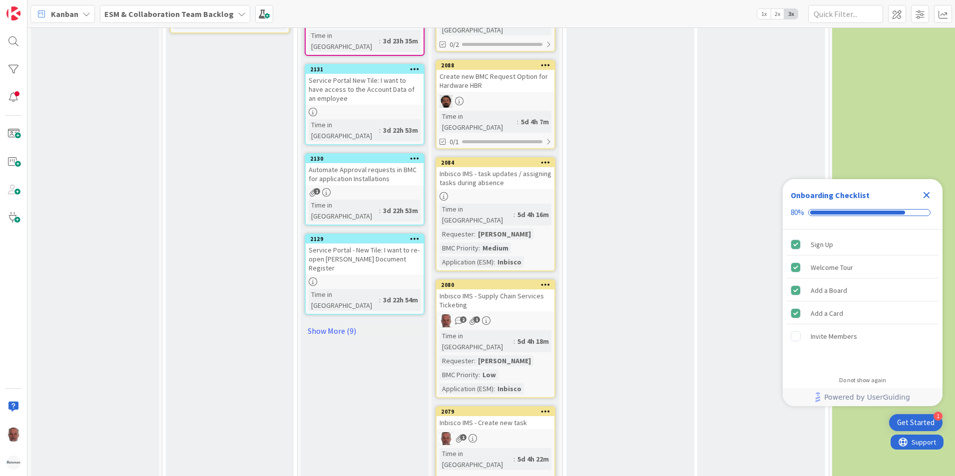
click at [502, 417] on div "Inbisco IMS - Create new task" at bounding box center [495, 423] width 118 height 13
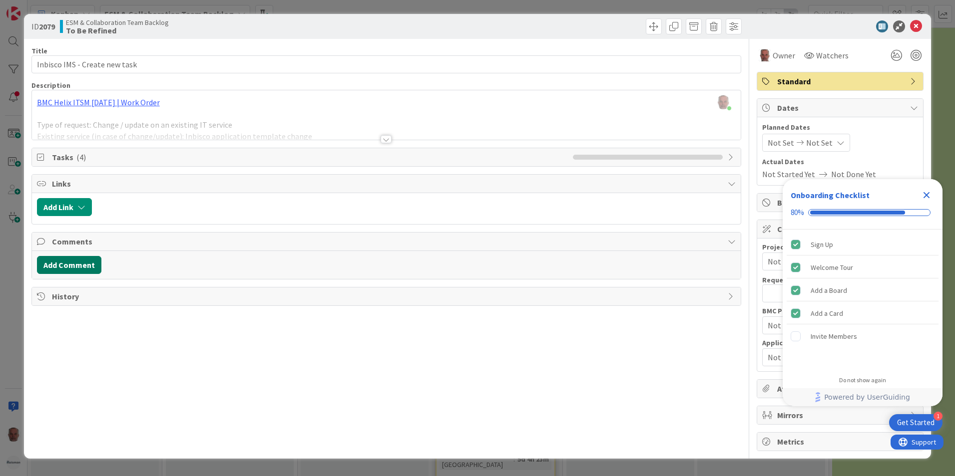
click at [76, 263] on button "Add Comment" at bounding box center [69, 265] width 64 height 18
click at [77, 302] on p at bounding box center [386, 297] width 690 height 11
click at [48, 339] on button "Add" at bounding box center [48, 340] width 22 height 12
click at [926, 191] on icon "Close Checklist" at bounding box center [926, 195] width 12 height 12
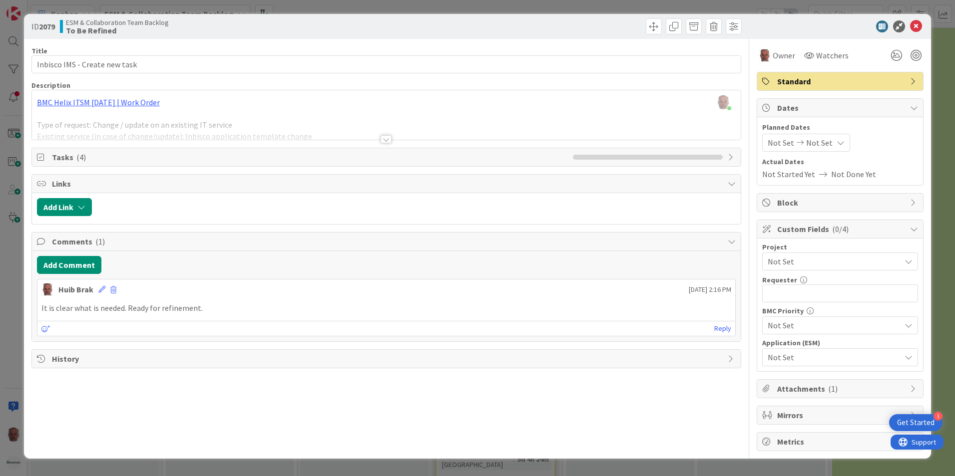
click at [12, 374] on div "ID 2079 ESM & Collaboration Team Backlog To Be Refined Title 29 / 128 Inbisco I…" at bounding box center [477, 238] width 955 height 476
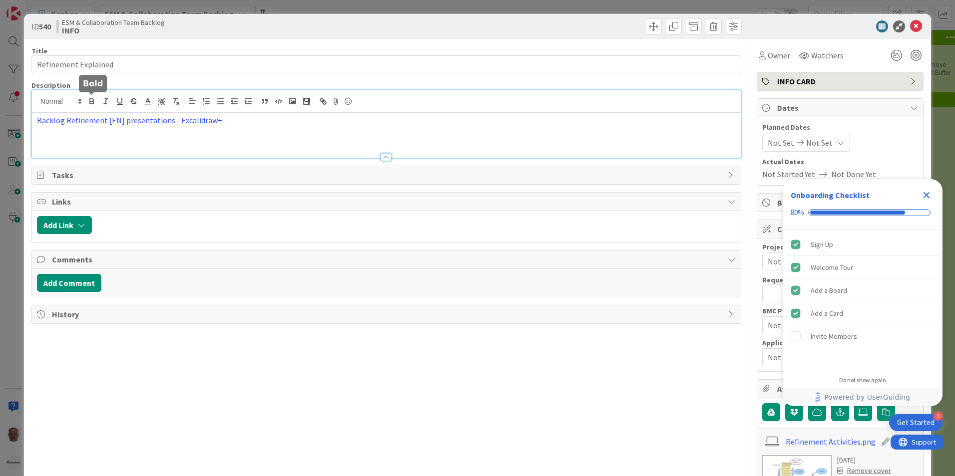
click at [95, 103] on div "Backlog Refinement [EN] presentations - Excalidraw+" at bounding box center [386, 123] width 709 height 67
click at [96, 139] on link "[URL][DOMAIN_NAME]" at bounding box center [99, 139] width 68 height 13
